Goal: Find specific page/section

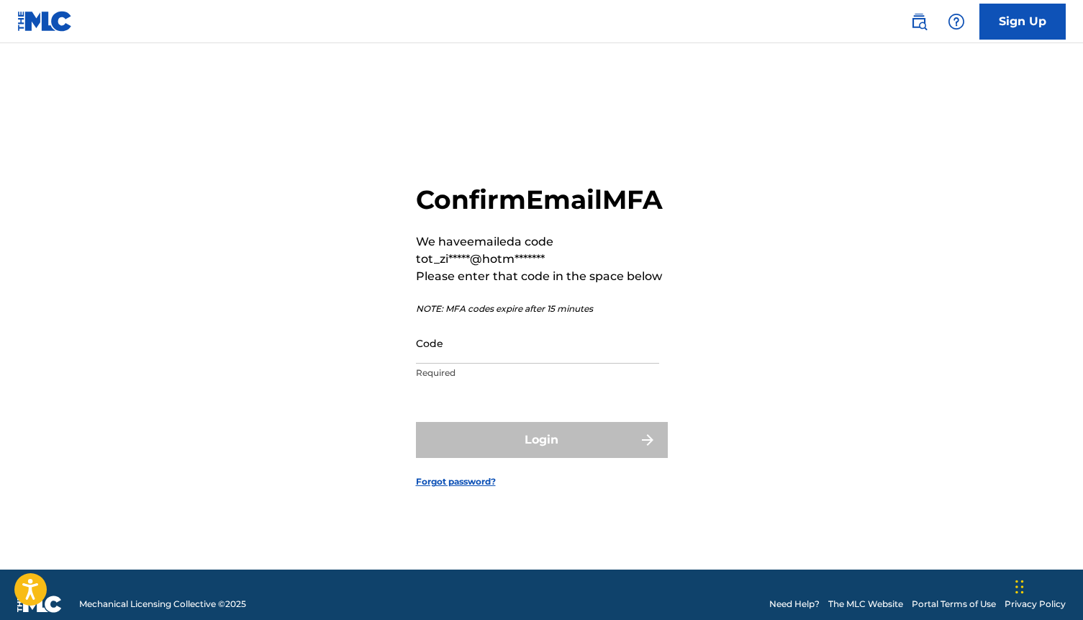
click at [515, 353] on input "Code" at bounding box center [537, 342] width 243 height 41
click at [439, 354] on input "Code" at bounding box center [537, 342] width 243 height 41
paste input "739931"
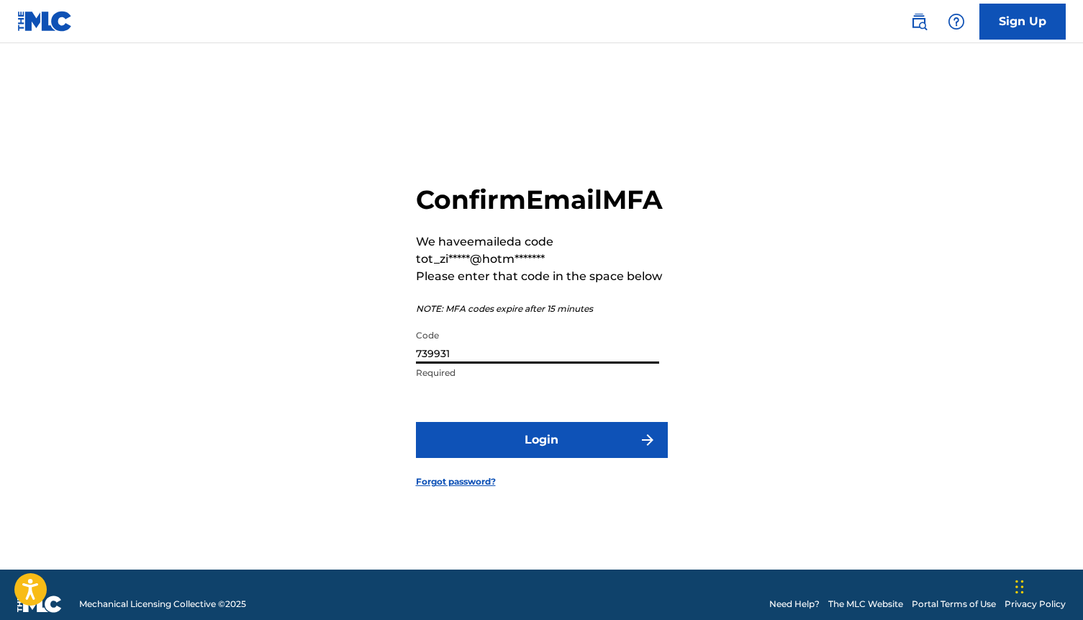
type input "739931"
click at [494, 453] on button "Login" at bounding box center [542, 440] width 252 height 36
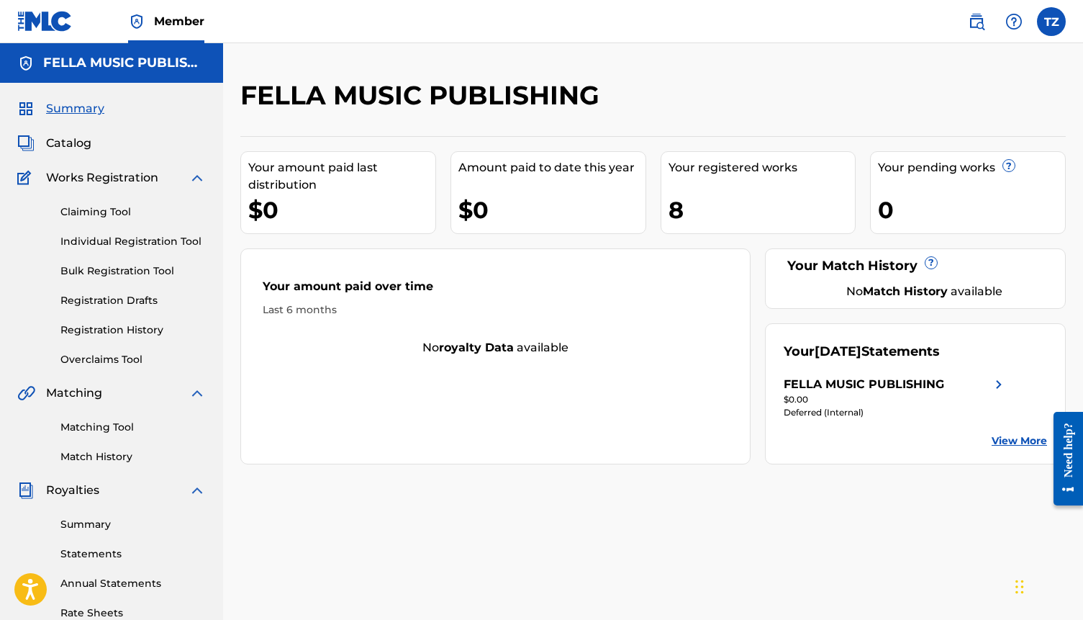
click at [83, 148] on span "Catalog" at bounding box center [68, 143] width 45 height 17
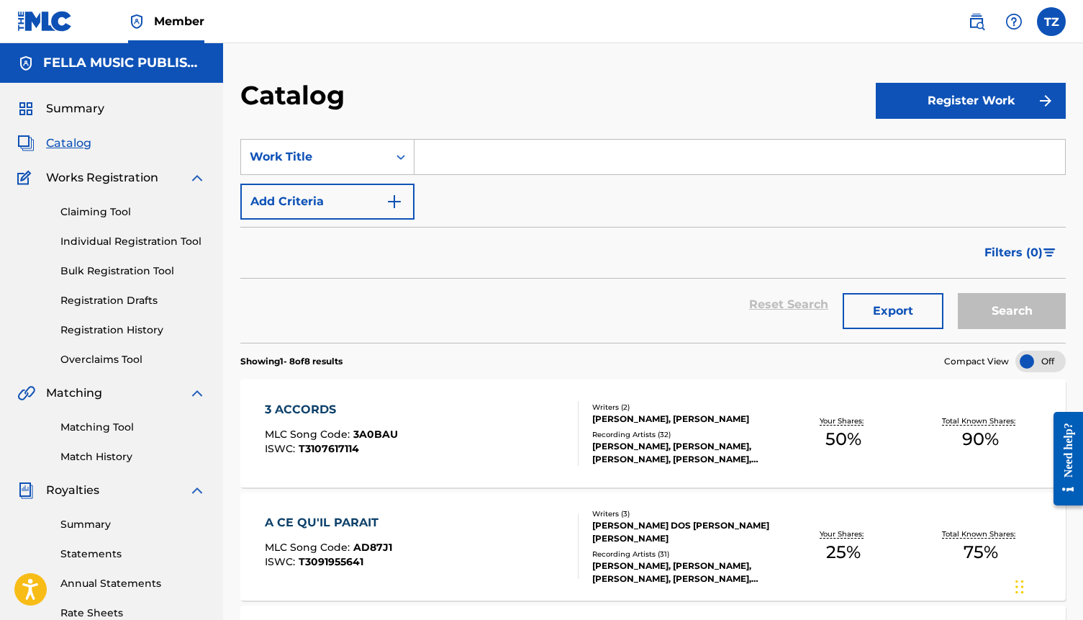
click at [317, 412] on div "3 ACCORDS" at bounding box center [331, 409] width 133 height 17
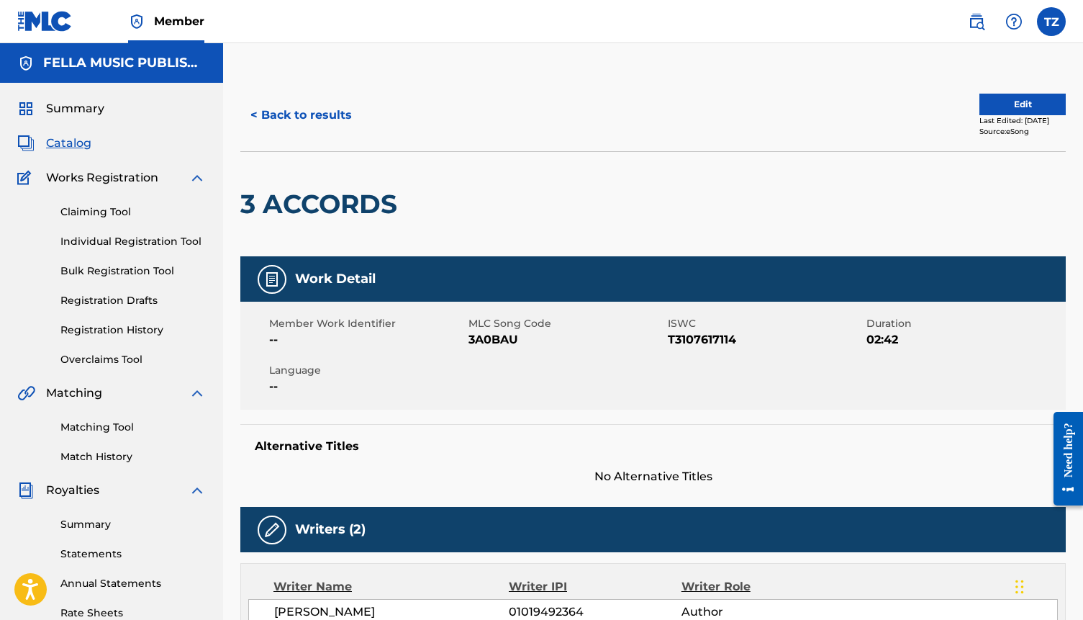
click at [62, 114] on span "Summary" at bounding box center [75, 108] width 58 height 17
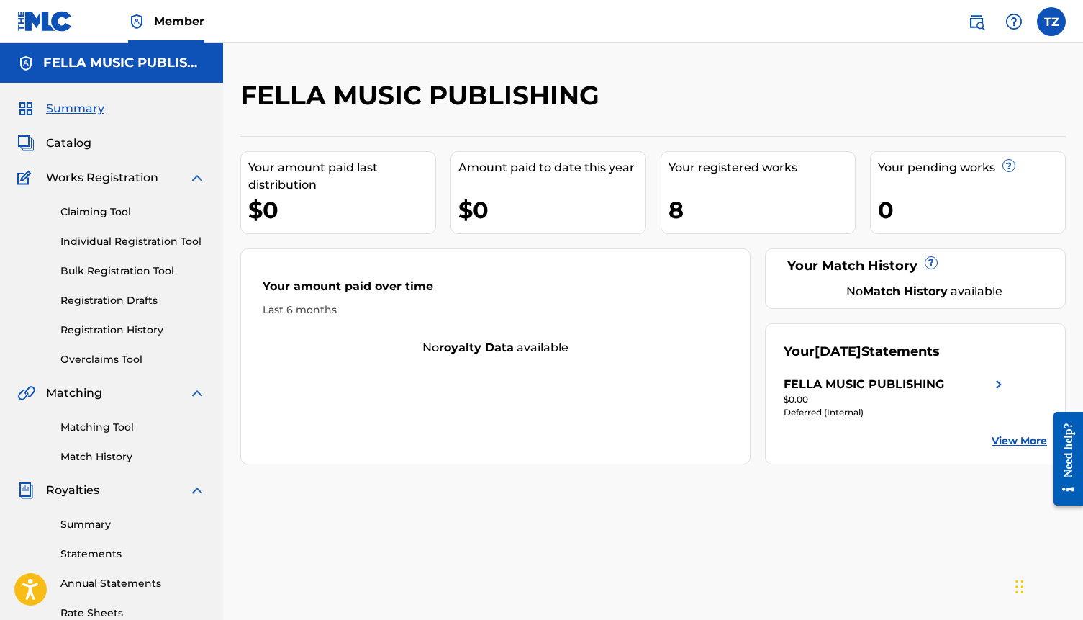
click at [875, 379] on div "FELLA MUSIC PUBLISHING" at bounding box center [864, 384] width 160 height 17
click at [867, 385] on div "FELLA MUSIC PUBLISHING" at bounding box center [864, 384] width 160 height 17
